Goal: Task Accomplishment & Management: Manage account settings

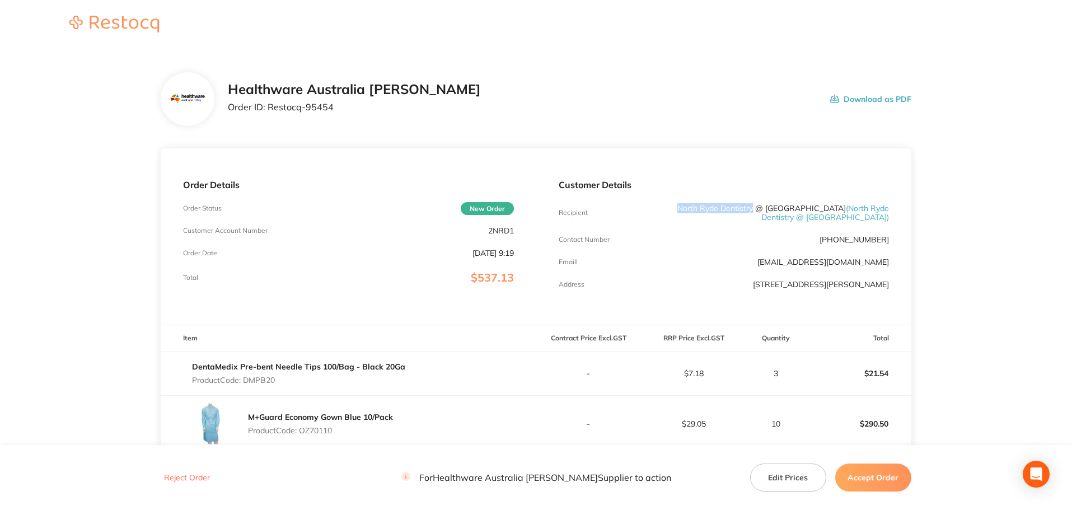
drag, startPoint x: 775, startPoint y: 210, endPoint x: 687, endPoint y: 212, distance: 88.5
click at [687, 212] on p "[GEOGRAPHIC_DATA] Dentistry @ [GEOGRAPHIC_DATA] ( [GEOGRAPHIC_DATA] Dentistry @…" at bounding box center [779, 213] width 221 height 18
copy p "North Ryde Dentistry"
drag, startPoint x: 330, startPoint y: 114, endPoint x: 269, endPoint y: 124, distance: 62.0
click at [269, 124] on div "Healthware Australia [PERSON_NAME] Order ID: Restocq- 95454 Download as PDF" at bounding box center [536, 99] width 751 height 54
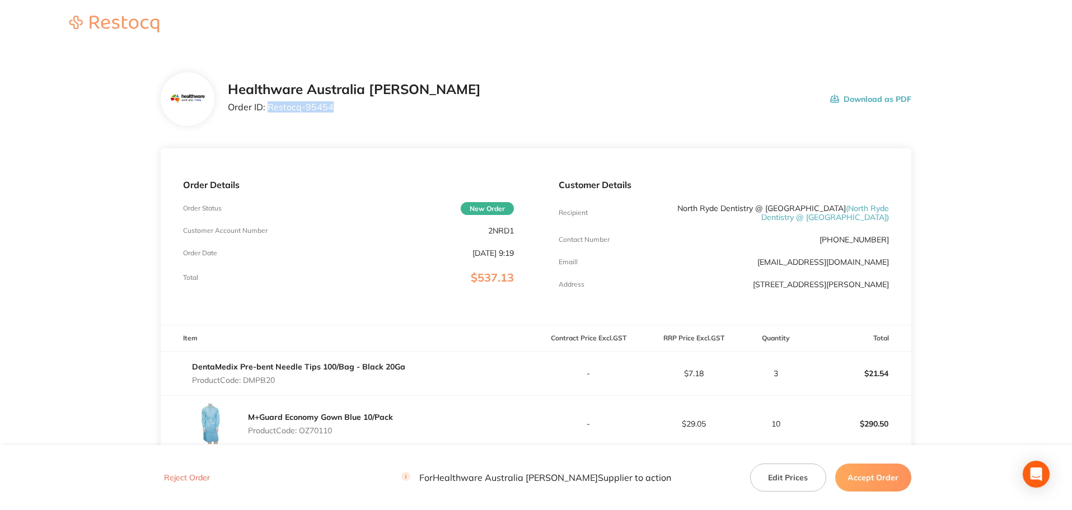
copy p "Restocq- 95454"
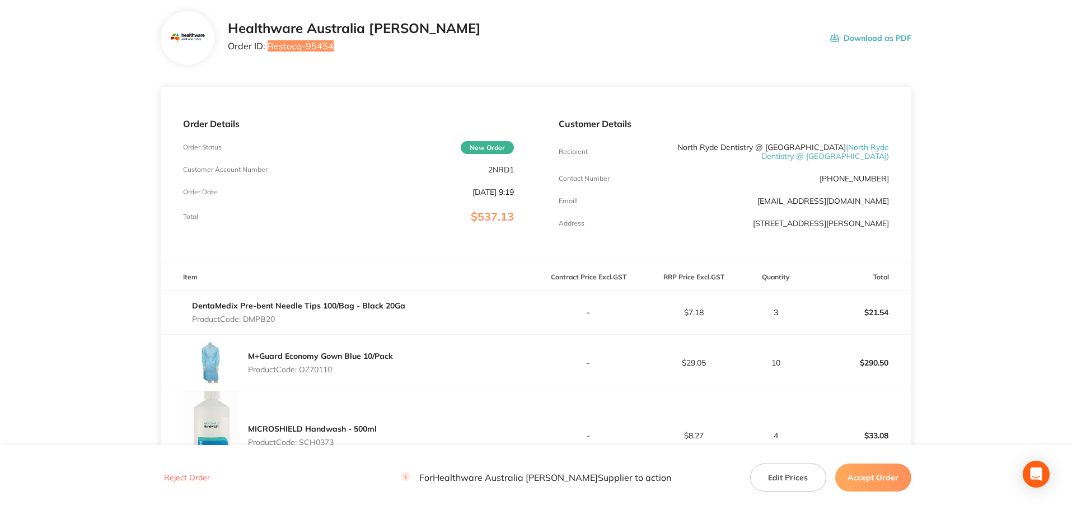
scroll to position [168, 0]
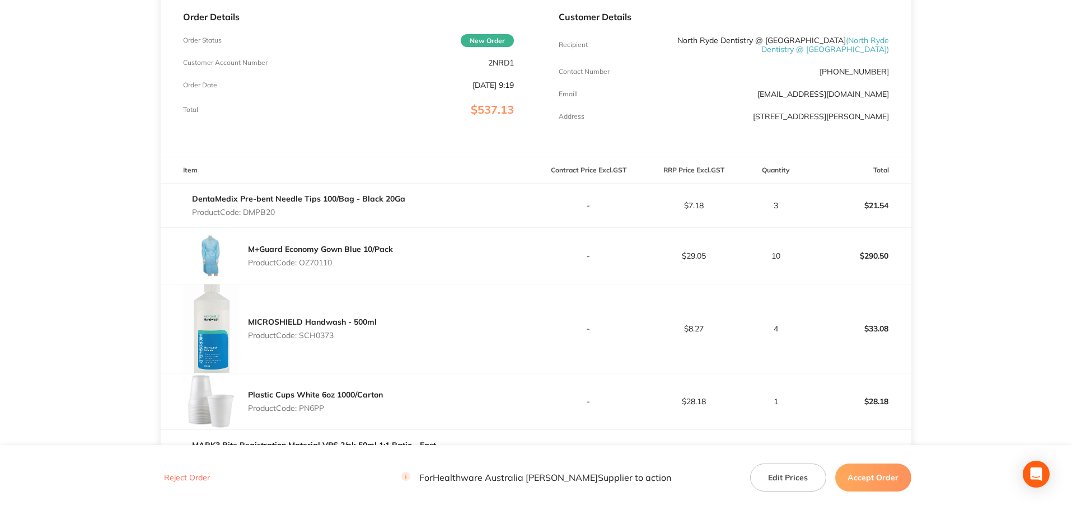
click at [268, 217] on p "Product Code: DMPB20" at bounding box center [298, 212] width 213 height 9
copy p "DMPB20"
click at [315, 267] on p "Product Code: OZ70110" at bounding box center [320, 262] width 145 height 9
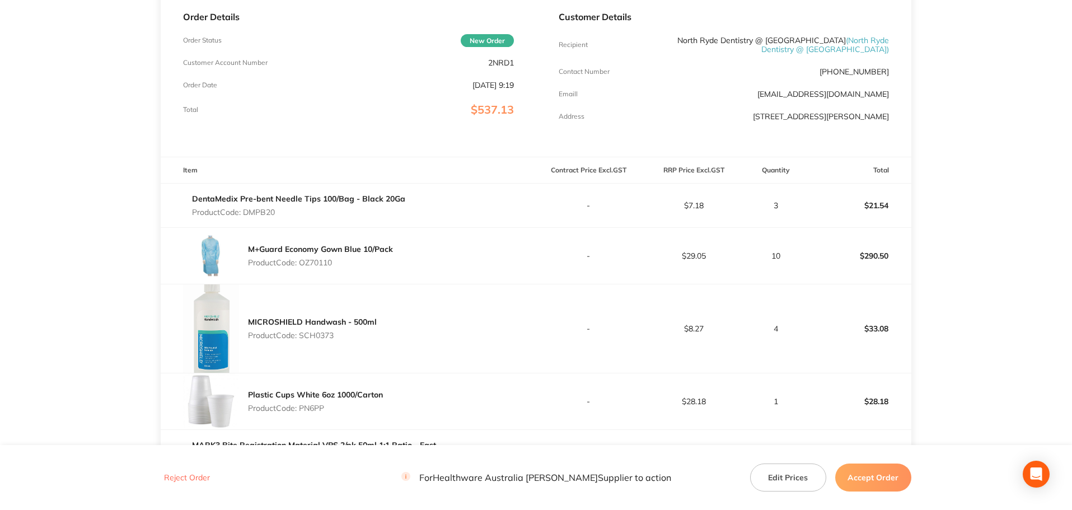
copy p "OZ70110"
click at [311, 340] on p "Product Code: SCH0373" at bounding box center [312, 335] width 129 height 9
copy p "SCH0373"
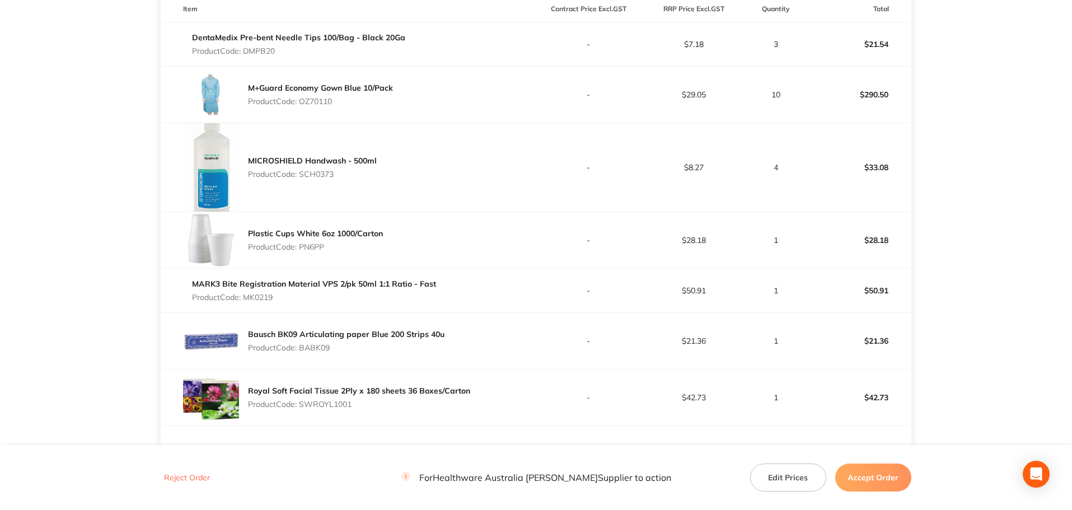
scroll to position [336, 0]
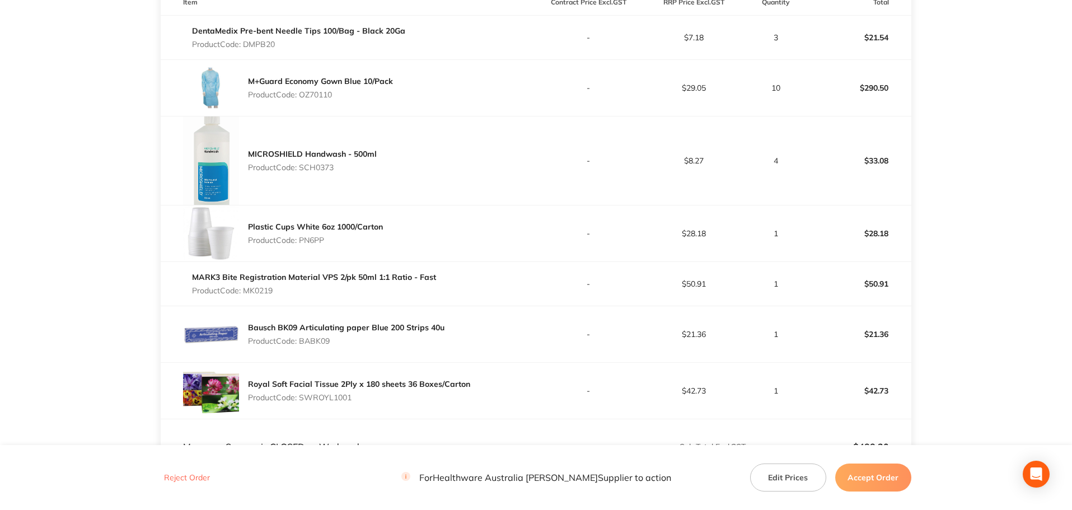
click at [324, 245] on p "Product Code: PN6PP" at bounding box center [315, 240] width 135 height 9
click at [315, 245] on p "Product Code: PN6PP" at bounding box center [315, 240] width 135 height 9
copy p "PN6PP"
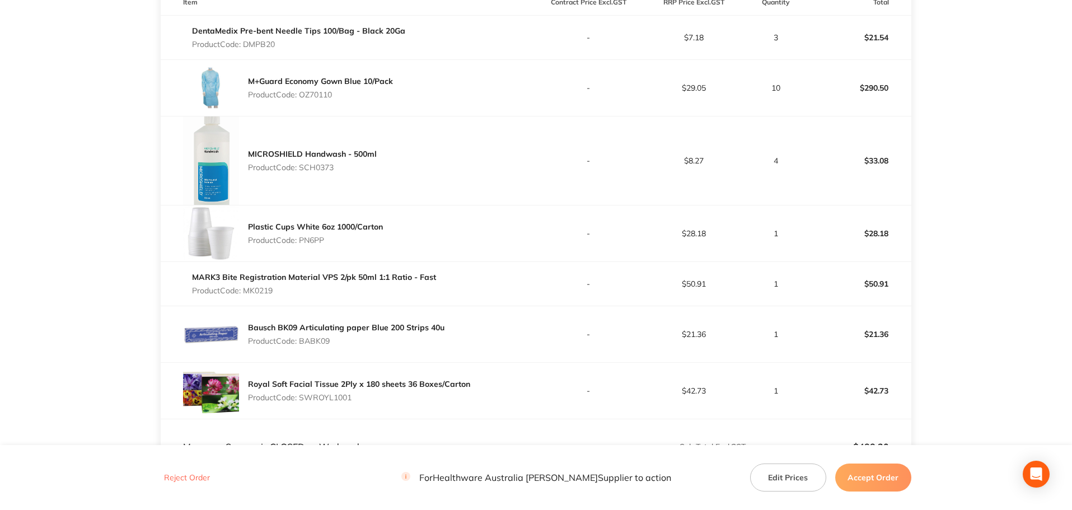
click at [264, 295] on p "Product Code: MK0219" at bounding box center [314, 290] width 244 height 9
copy p "MK0219"
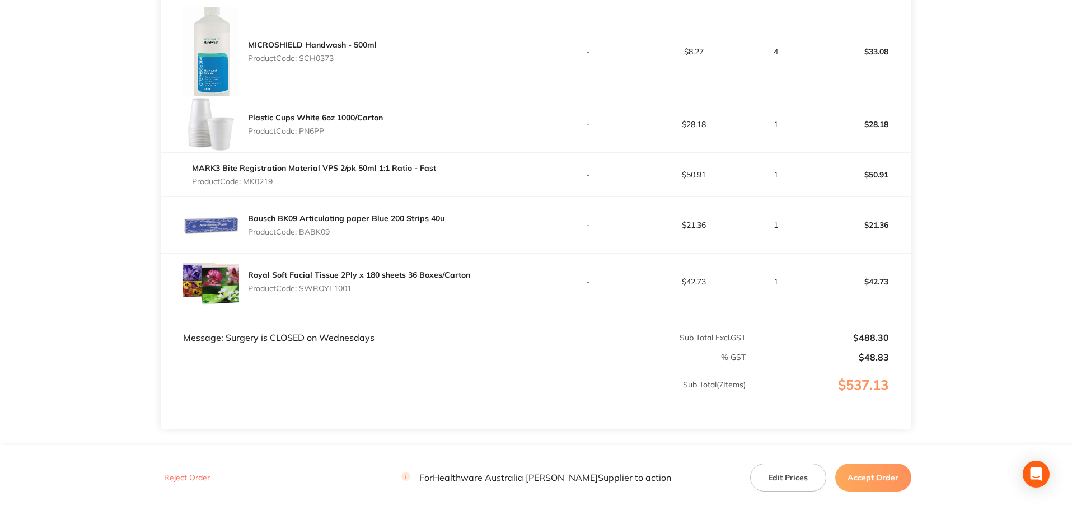
scroll to position [448, 0]
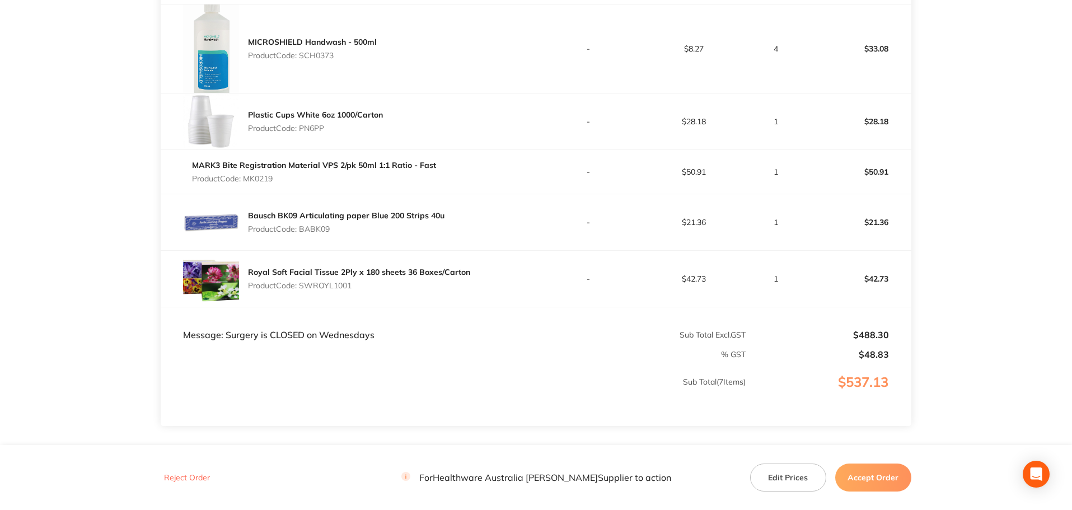
click at [319, 233] on p "Product Code: BABK09" at bounding box center [346, 229] width 197 height 9
copy p "BABK09"
click at [330, 290] on p "Product Code: SWROYL1001" at bounding box center [359, 285] width 222 height 9
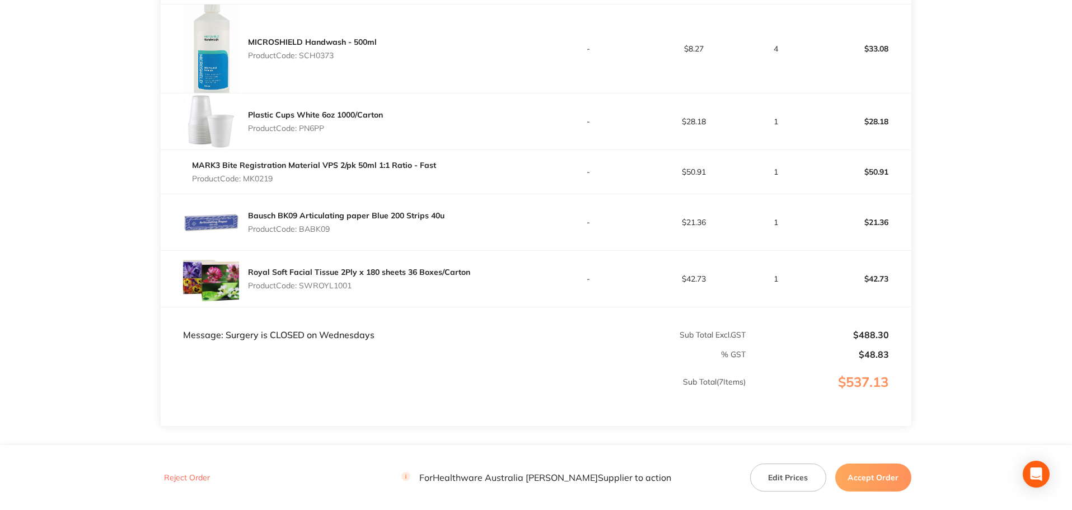
copy p "SWROYL1001"
click at [850, 474] on button "Accept Order" at bounding box center [873, 478] width 76 height 28
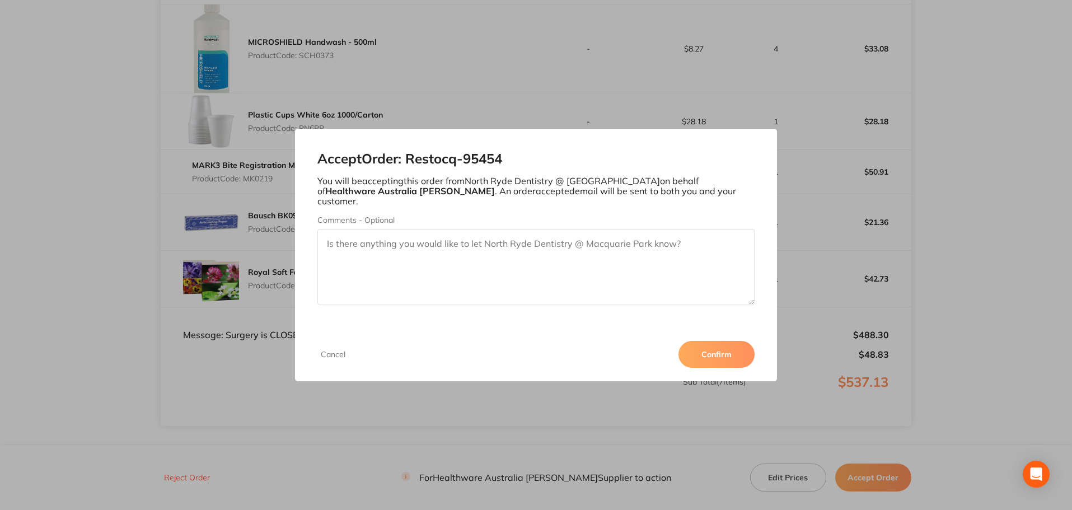
click at [723, 354] on button "Confirm" at bounding box center [717, 354] width 76 height 27
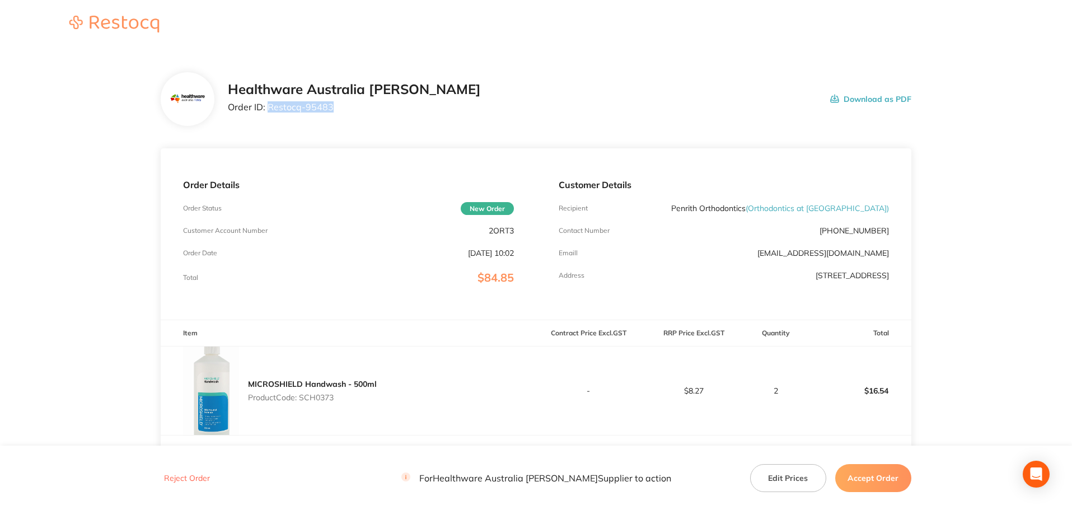
drag, startPoint x: 321, startPoint y: 109, endPoint x: 267, endPoint y: 112, distance: 54.4
click at [267, 112] on p "Order ID: Restocq- 95483" at bounding box center [354, 107] width 253 height 10
copy p "Restocq- 95483"
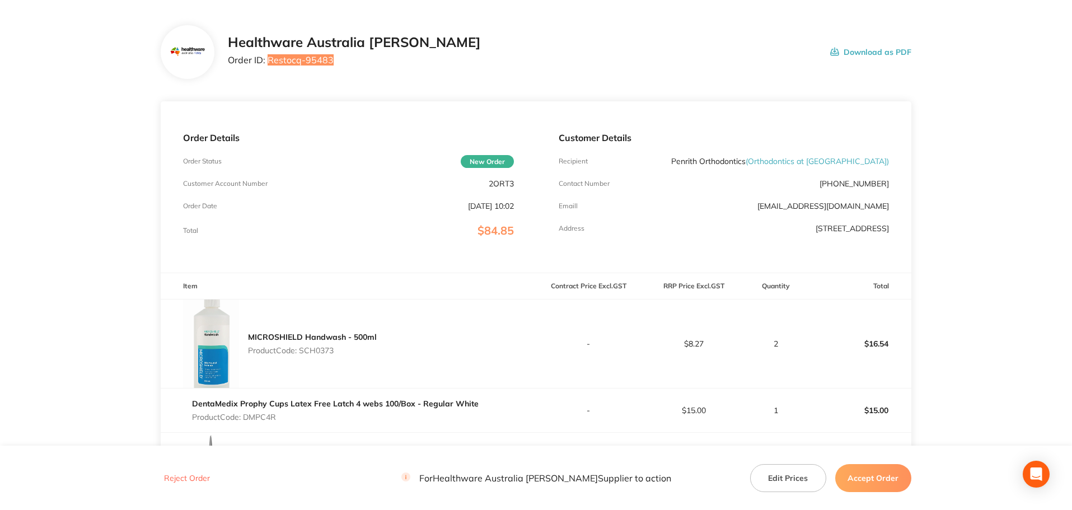
scroll to position [112, 0]
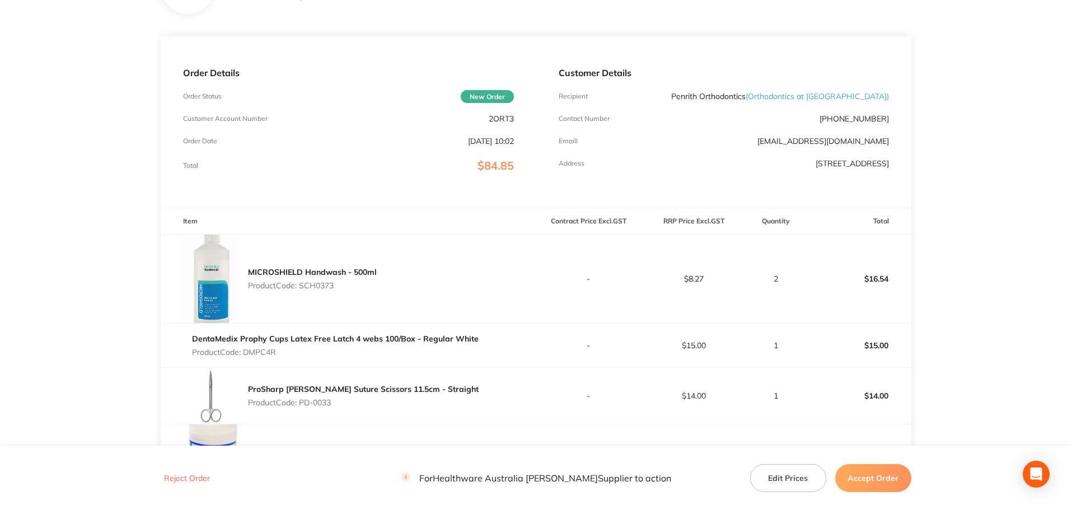
click at [326, 282] on p "Product Code: SCH0373" at bounding box center [312, 285] width 129 height 9
click at [326, 281] on p "Product Code: SCH0373" at bounding box center [312, 285] width 129 height 9
copy p "SCH0373"
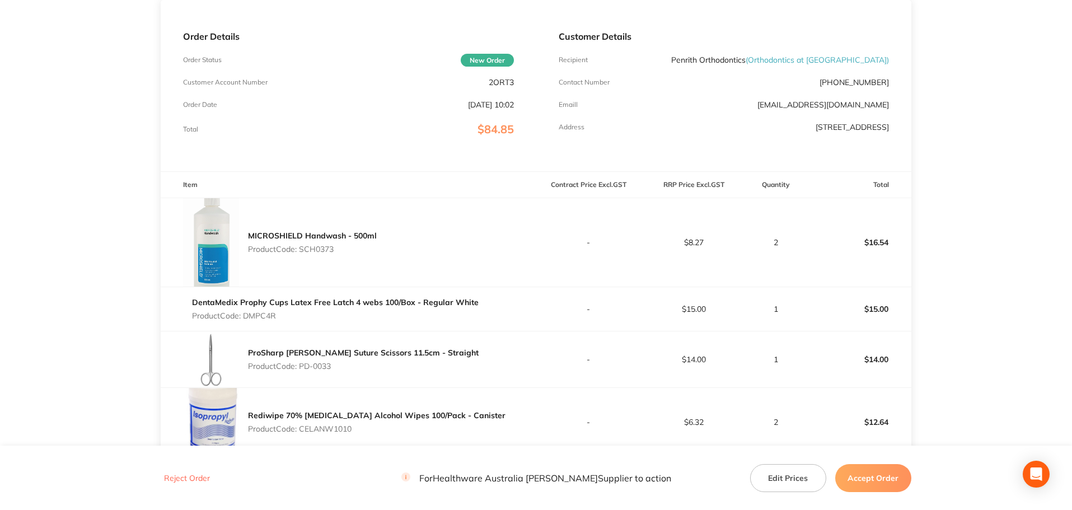
scroll to position [168, 0]
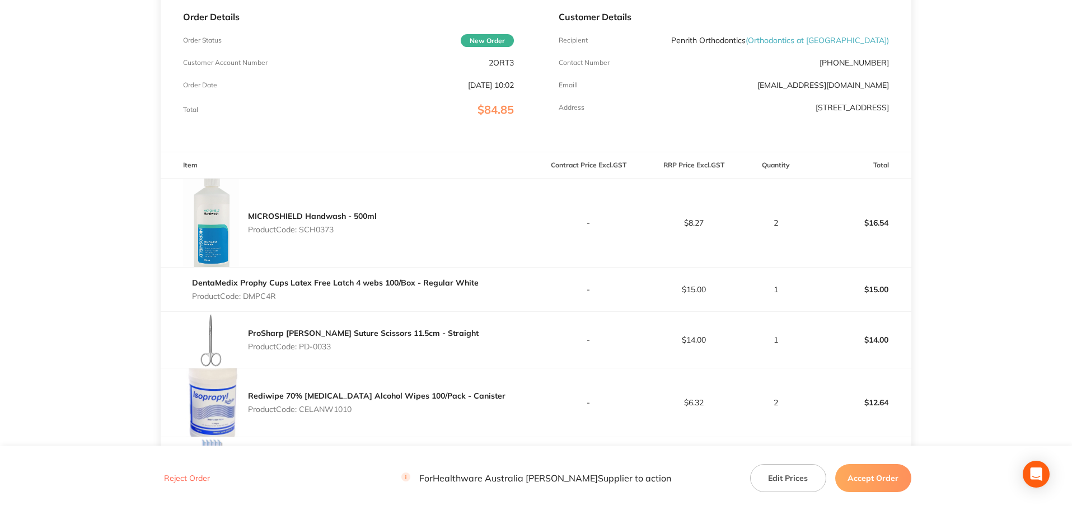
click at [265, 298] on p "Product Code: DMPC4R" at bounding box center [335, 296] width 287 height 9
copy p "DMPC4R"
drag, startPoint x: 338, startPoint y: 348, endPoint x: 301, endPoint y: 350, distance: 37.0
click at [301, 350] on p "Product Code: PD-0033" at bounding box center [363, 346] width 231 height 9
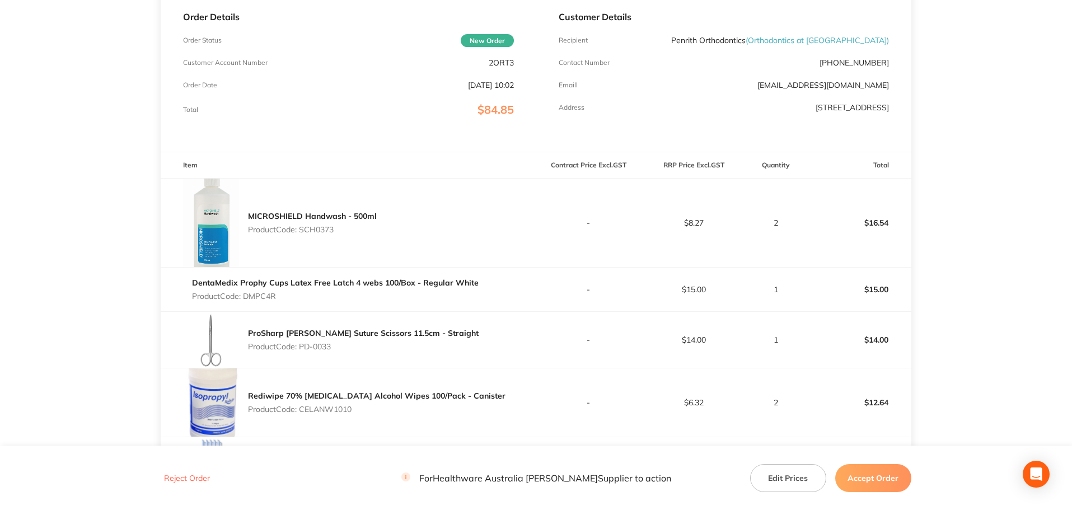
copy p "PD-0033"
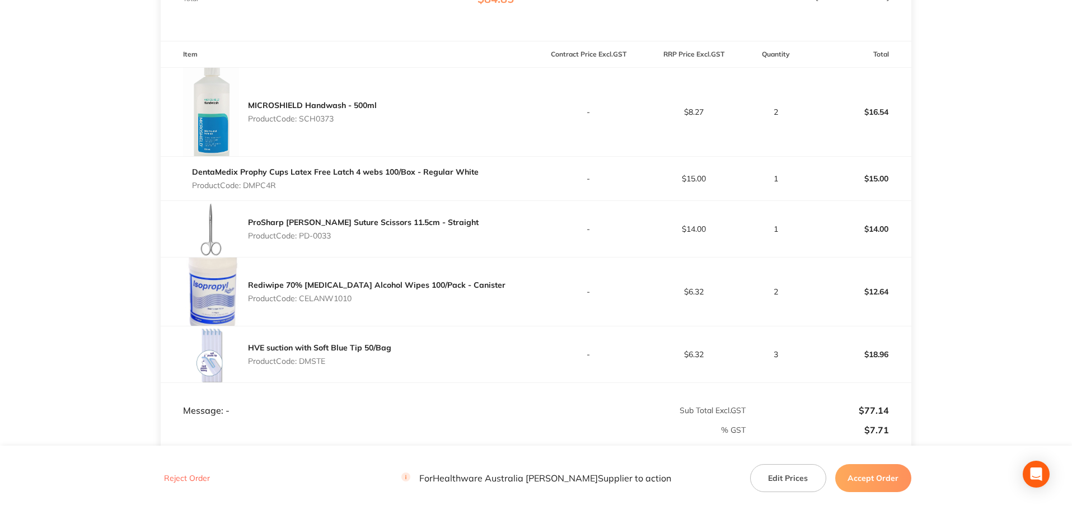
scroll to position [280, 0]
click at [337, 296] on p "Product Code: CELANW1010" at bounding box center [377, 297] width 258 height 9
copy p "CELANW1010"
click at [323, 362] on p "Product Code: DMSTE" at bounding box center [319, 360] width 143 height 9
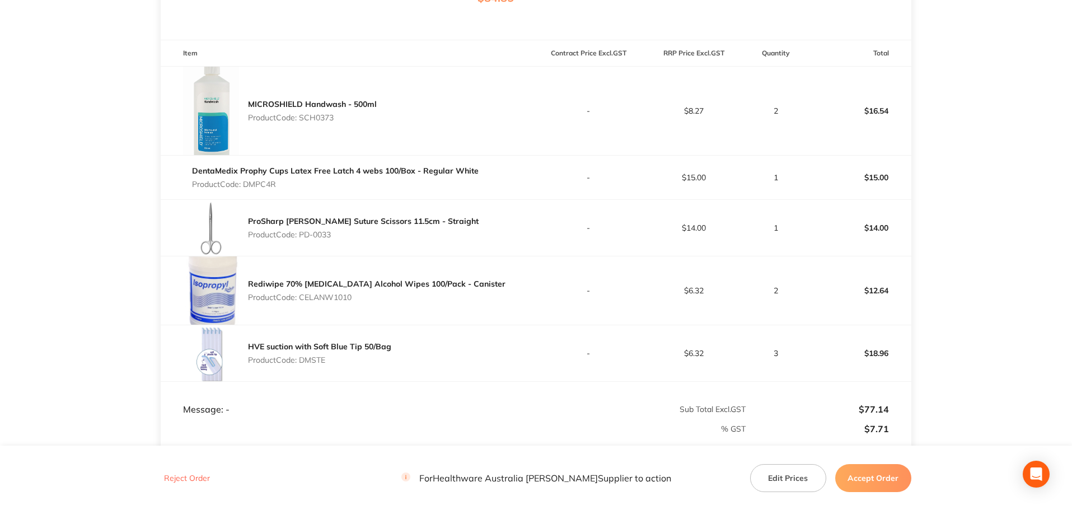
click at [323, 362] on p "Product Code: DMSTE" at bounding box center [319, 360] width 143 height 9
copy p "DMSTE"
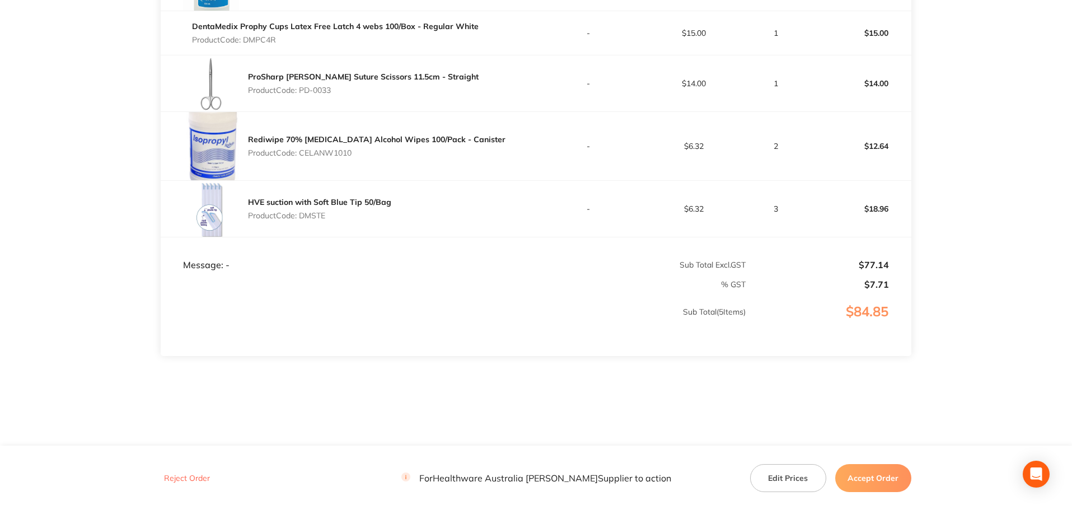
scroll to position [200, 0]
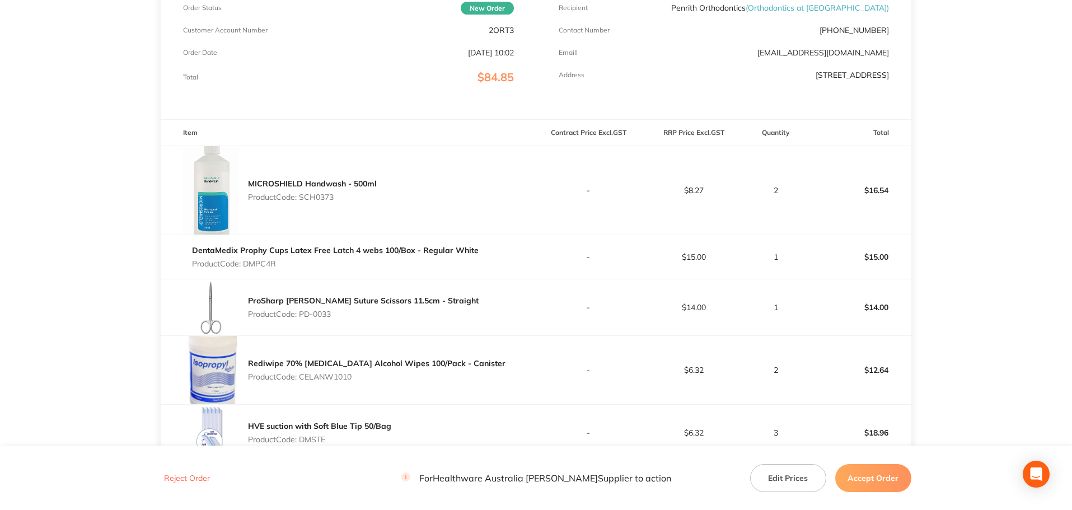
click at [843, 474] on button "Accept Order" at bounding box center [873, 478] width 76 height 28
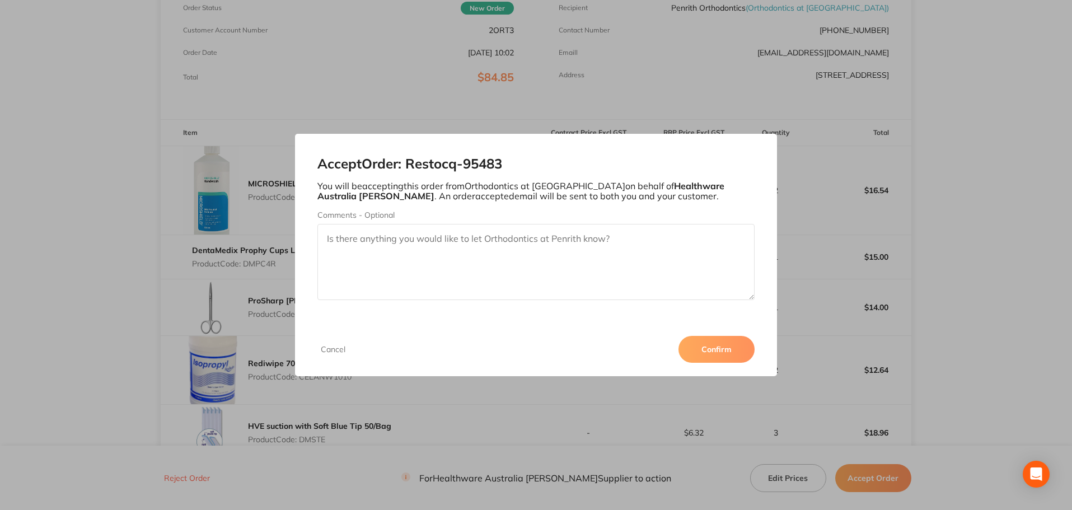
click at [736, 347] on button "Confirm" at bounding box center [717, 349] width 76 height 27
